Goal: Information Seeking & Learning: Check status

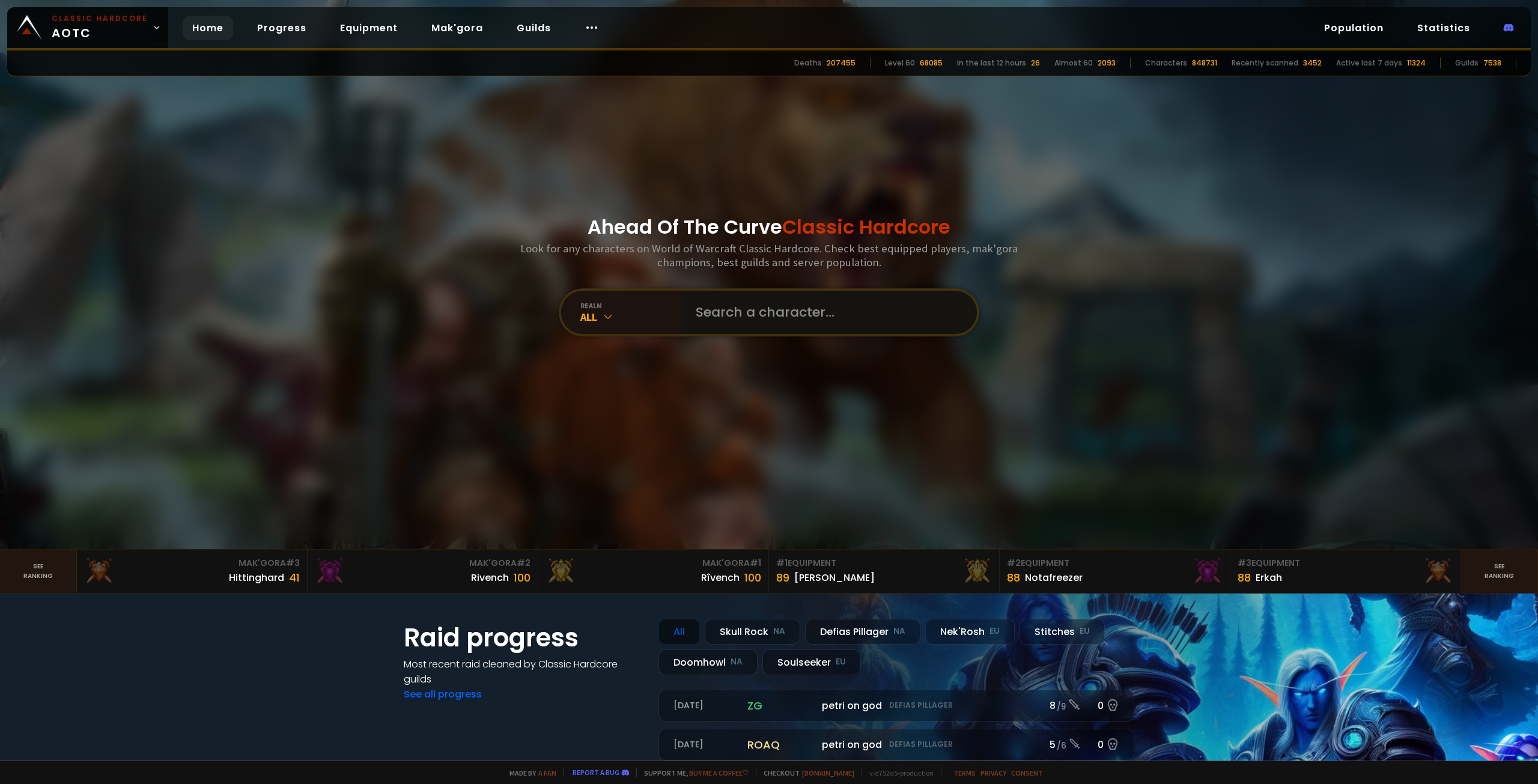
click at [731, 323] on input "text" at bounding box center [825, 312] width 274 height 43
type input "slayshc"
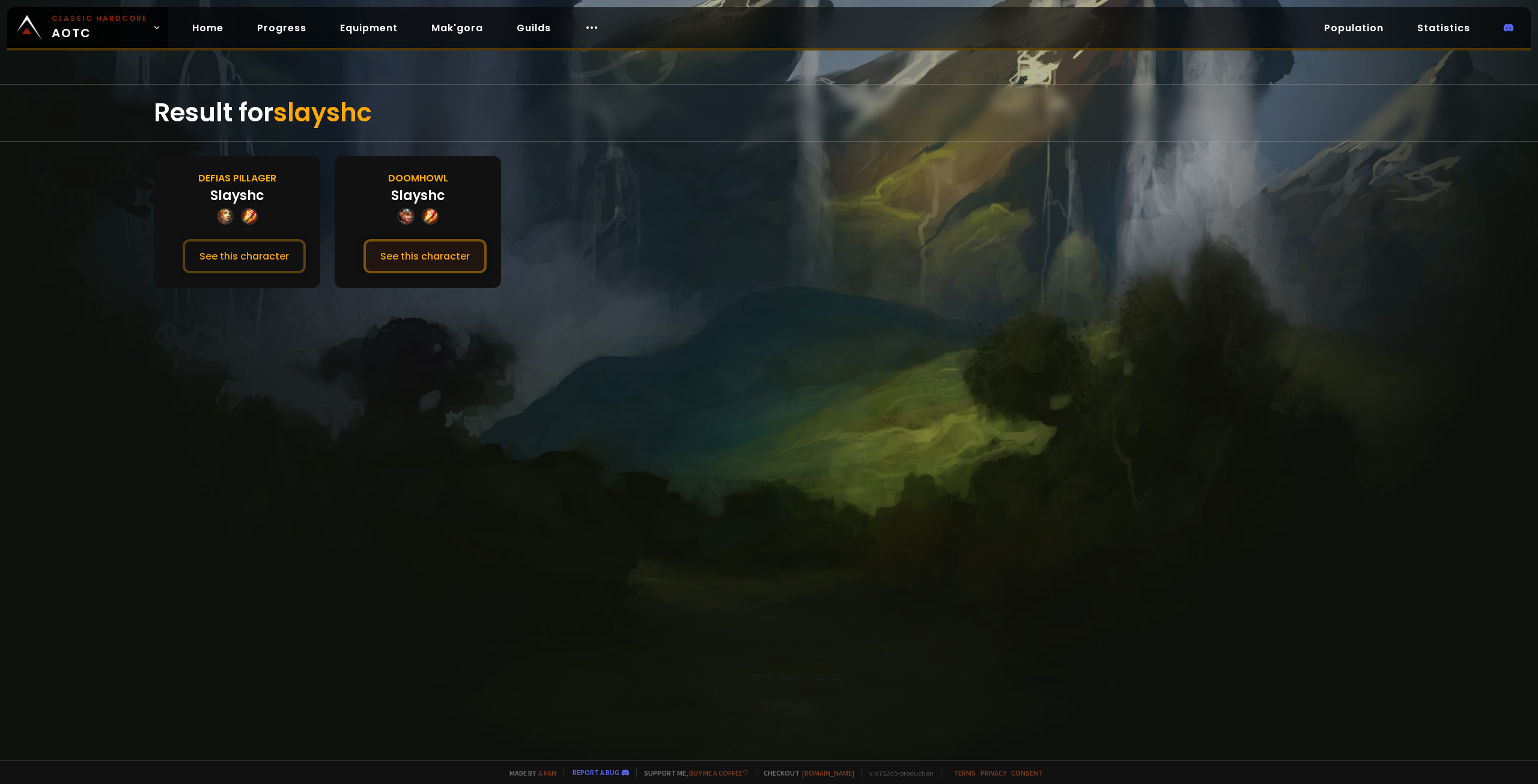
click at [431, 256] on button "See this character" at bounding box center [425, 256] width 123 height 35
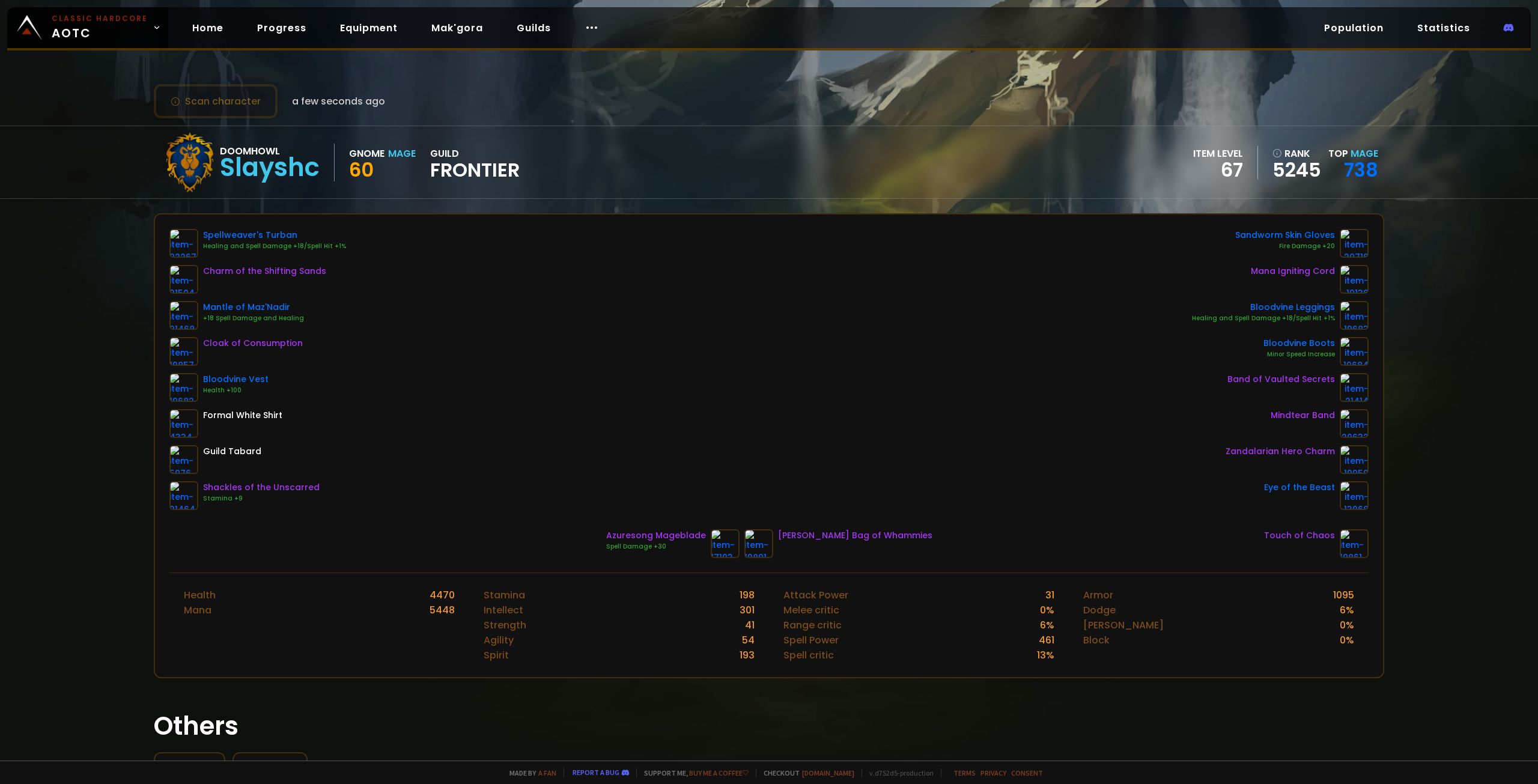
click at [308, 175] on div "Slayshc" at bounding box center [270, 167] width 99 height 18
click at [463, 145] on div "Doomhowl Slayshc Gnome Mage 60 guild Frontier" at bounding box center [340, 162] width 360 height 60
click at [441, 156] on div "guild Frontier" at bounding box center [475, 162] width 89 height 33
click at [451, 186] on div "Doomhowl Slayshc Gnome Mage 60 guild Frontier" at bounding box center [340, 162] width 360 height 60
drag, startPoint x: 470, startPoint y: 174, endPoint x: 286, endPoint y: 204, distance: 186.4
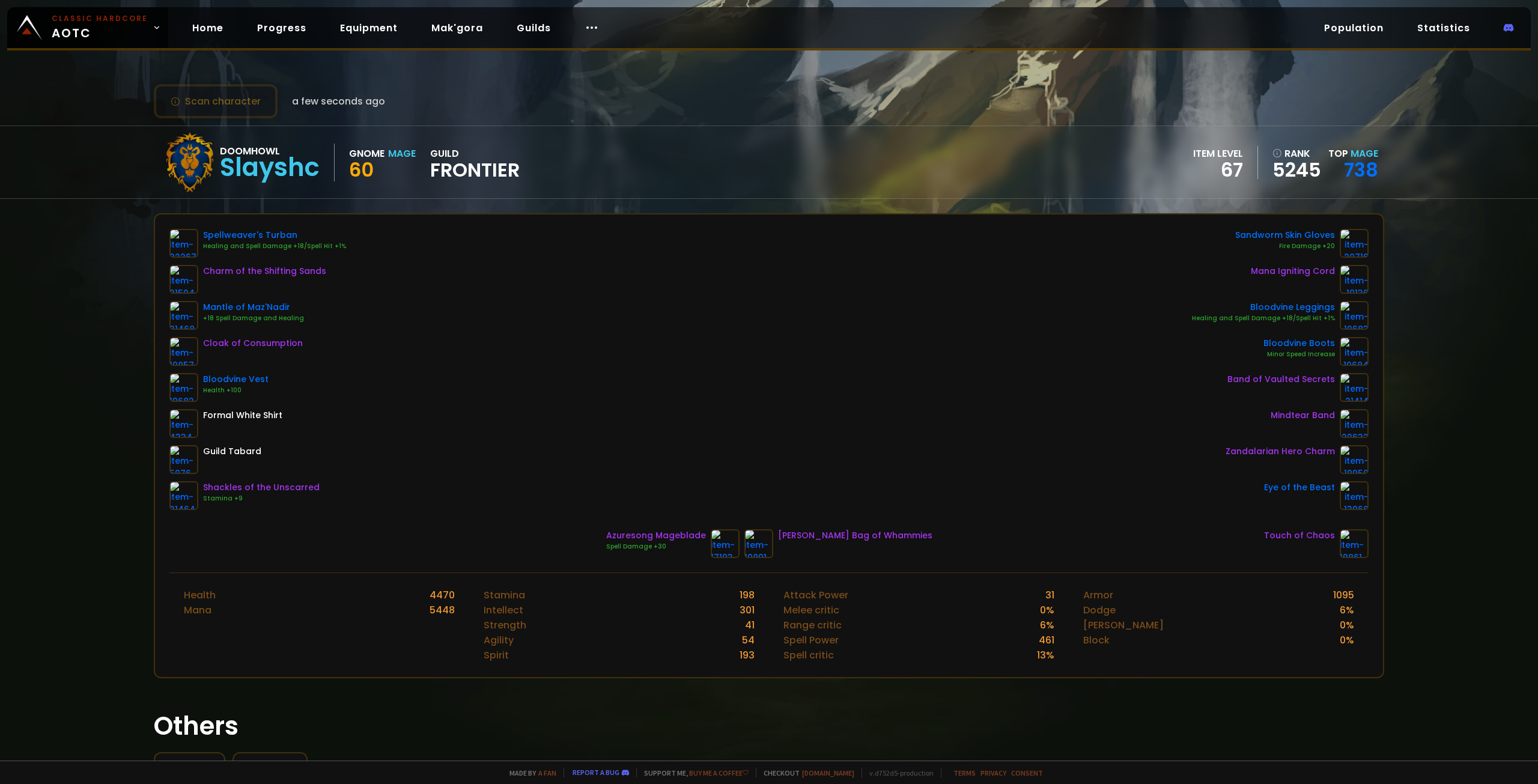
click at [468, 174] on span "Frontier" at bounding box center [475, 169] width 89 height 18
click at [212, 196] on div "Doomhowl Slayshc Gnome Mage 60 guild Frontier item level 67 rank 5245 Top Mage …" at bounding box center [768, 163] width 1230 height 72
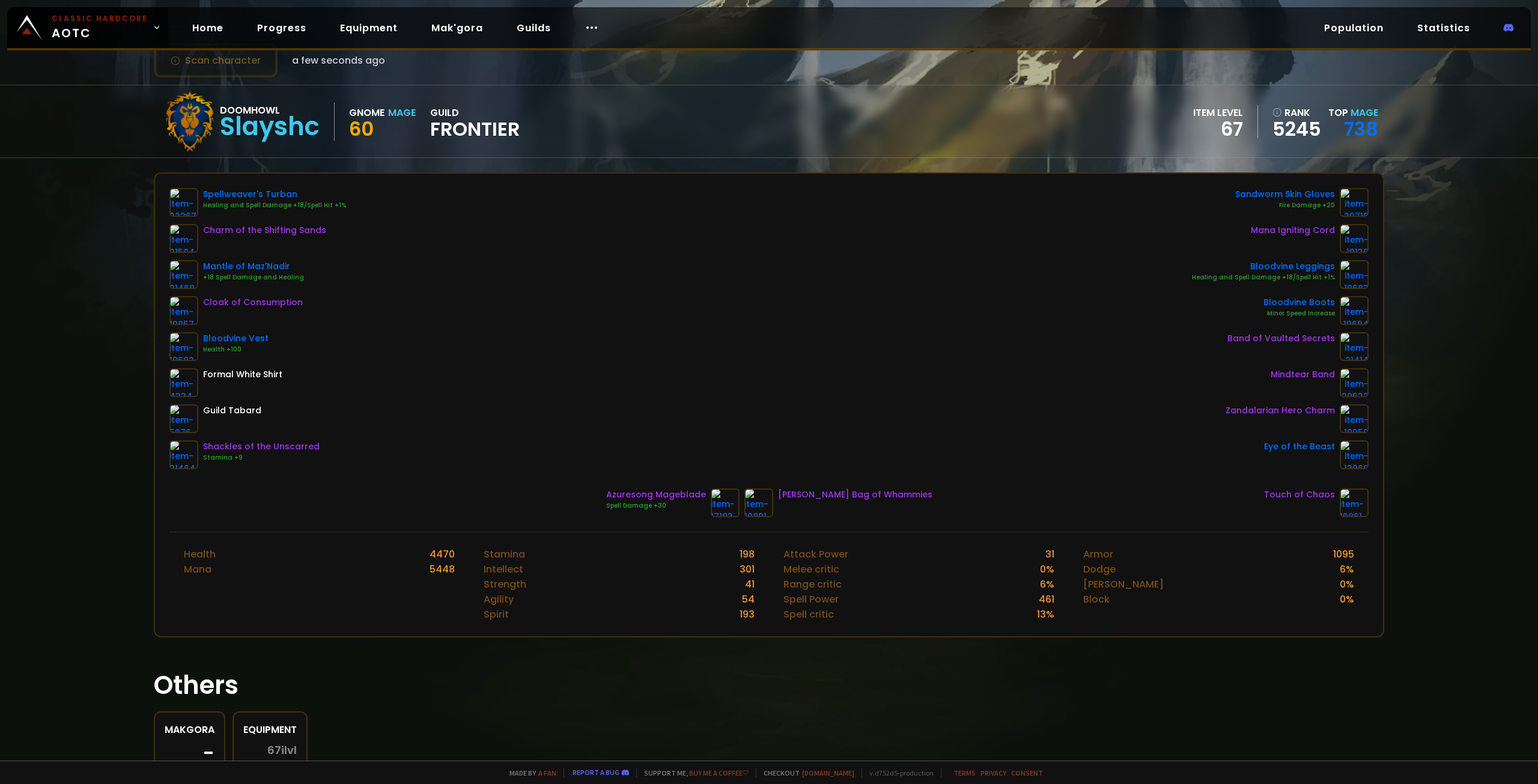
scroll to position [109, 0]
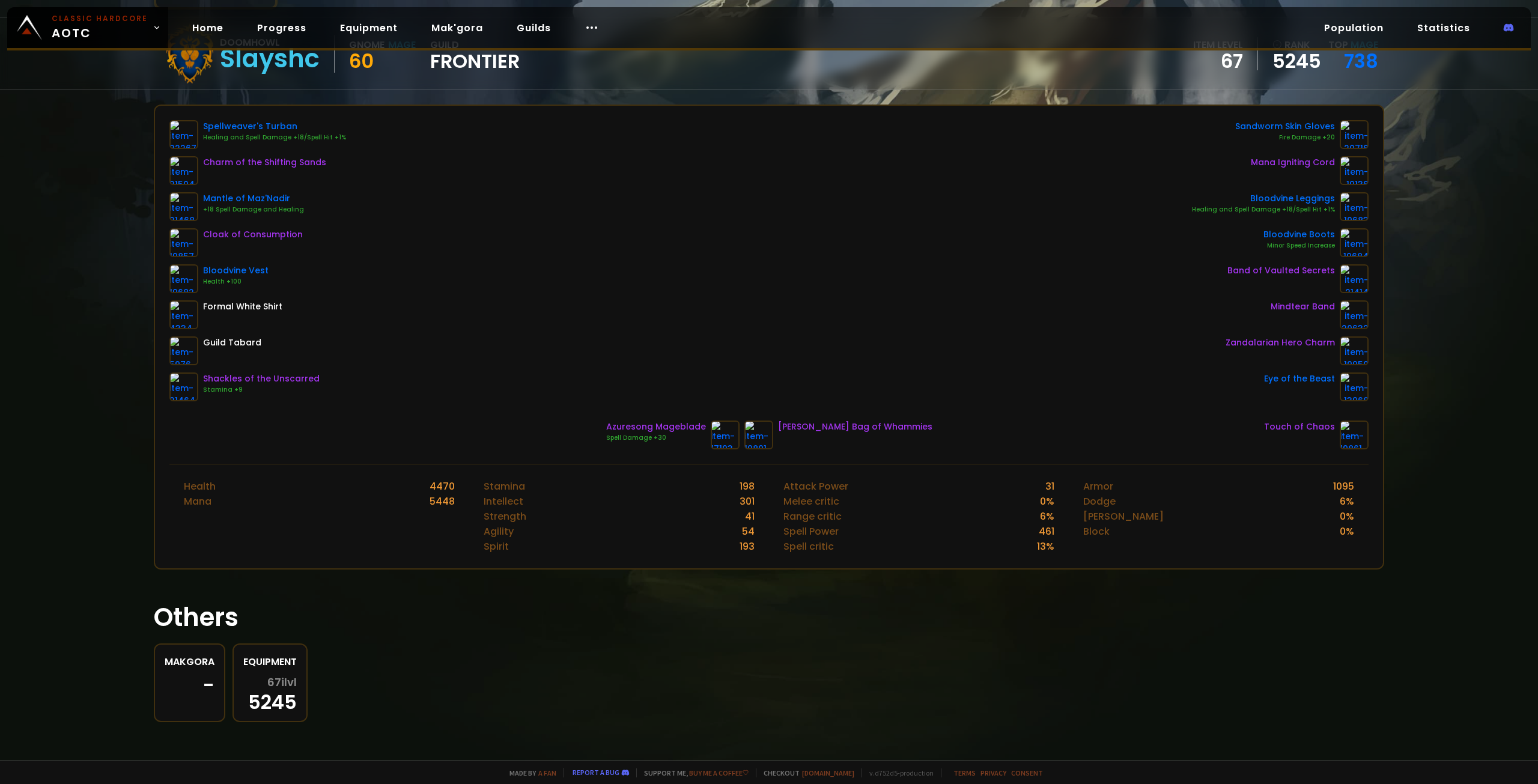
drag, startPoint x: 435, startPoint y: 502, endPoint x: 438, endPoint y: 496, distance: 6.7
click at [436, 502] on div "5448" at bounding box center [443, 502] width 25 height 15
drag, startPoint x: 440, startPoint y: 488, endPoint x: 480, endPoint y: 490, distance: 40.0
click at [441, 488] on div "4470" at bounding box center [443, 486] width 25 height 15
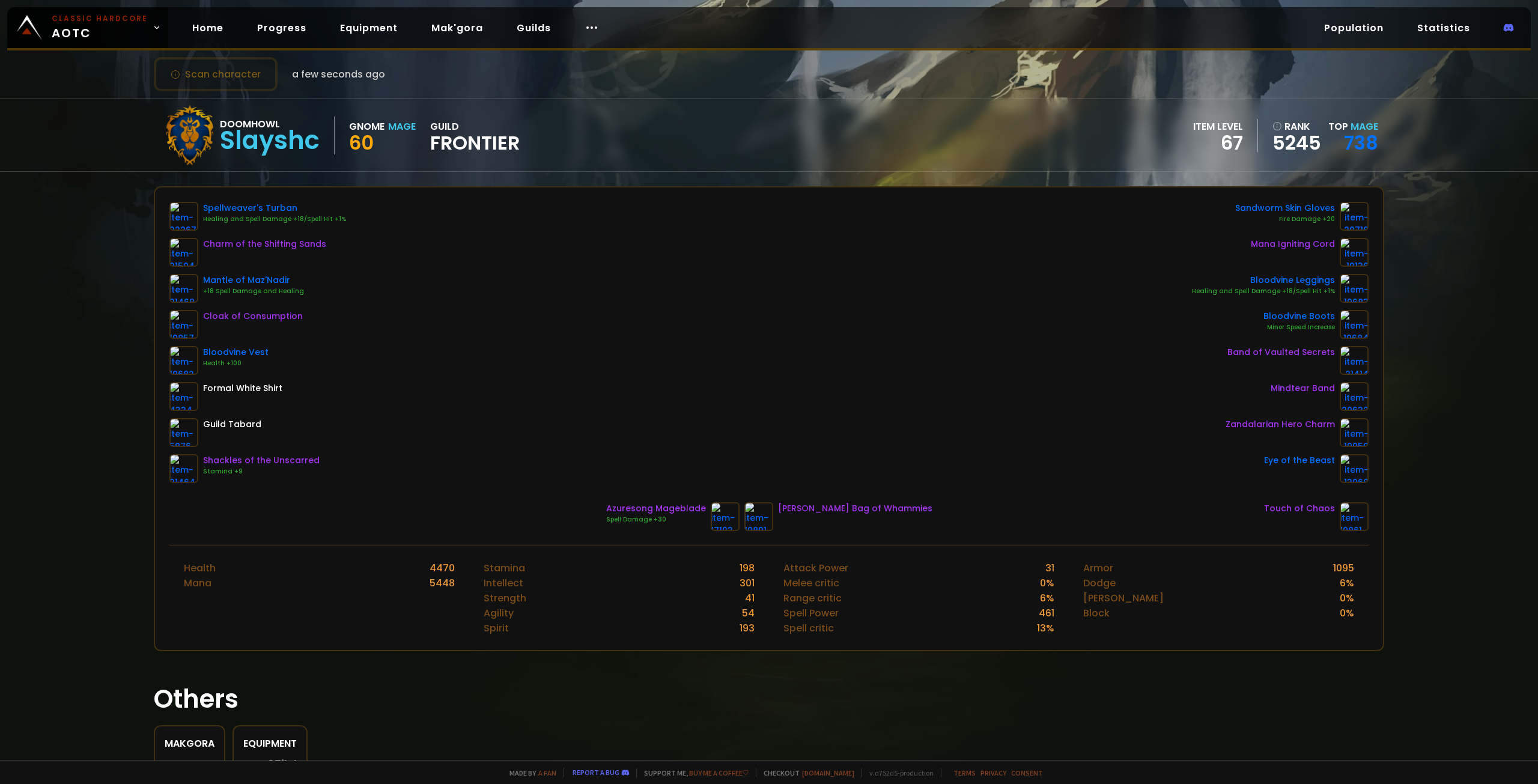
scroll to position [0, 0]
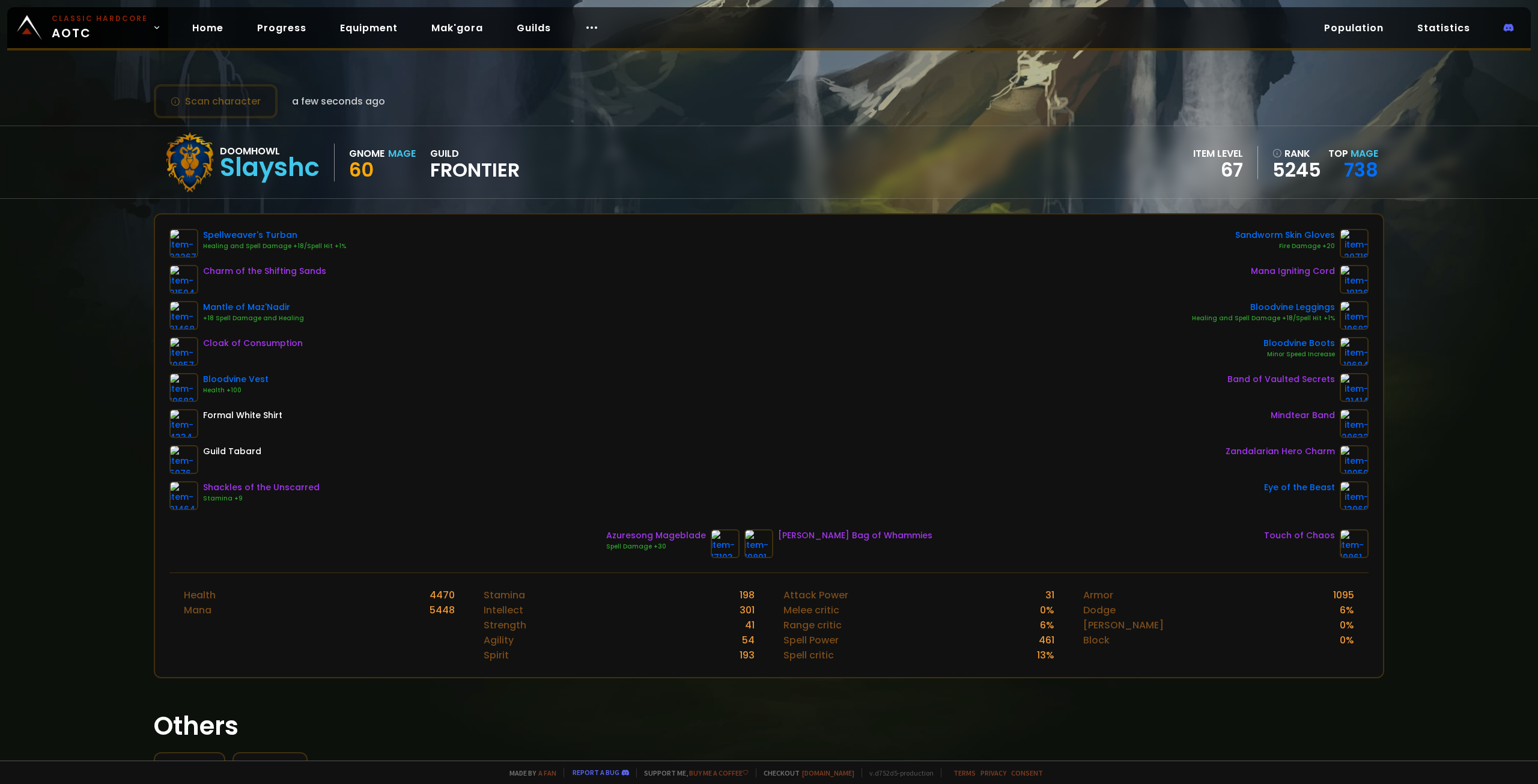
click at [249, 162] on div "Slayshc" at bounding box center [270, 167] width 99 height 18
drag, startPoint x: 186, startPoint y: 155, endPoint x: 232, endPoint y: 144, distance: 47.3
click at [187, 153] on div at bounding box center [190, 162] width 60 height 60
